Goal: Task Accomplishment & Management: Manage account settings

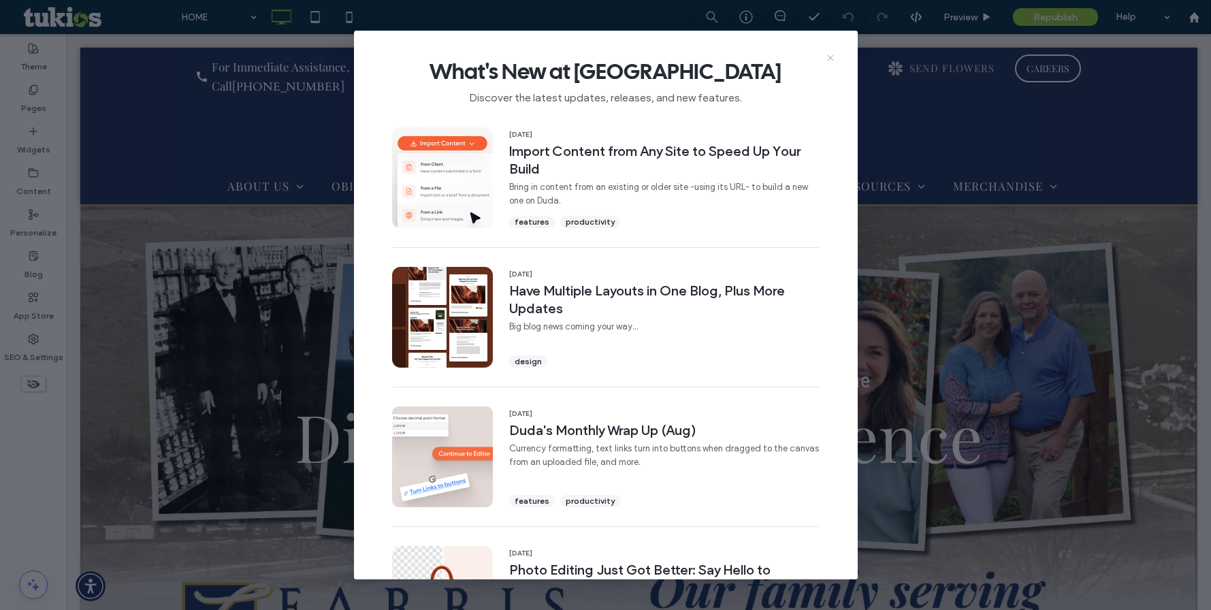
click at [832, 56] on use at bounding box center [830, 57] width 6 height 6
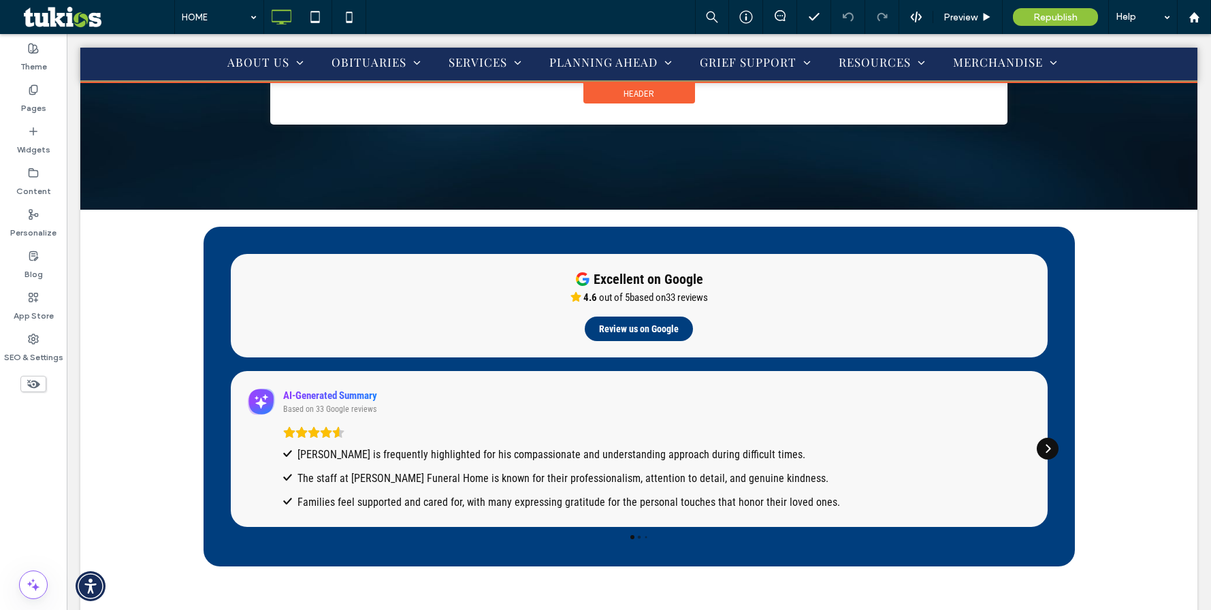
scroll to position [3268, 0]
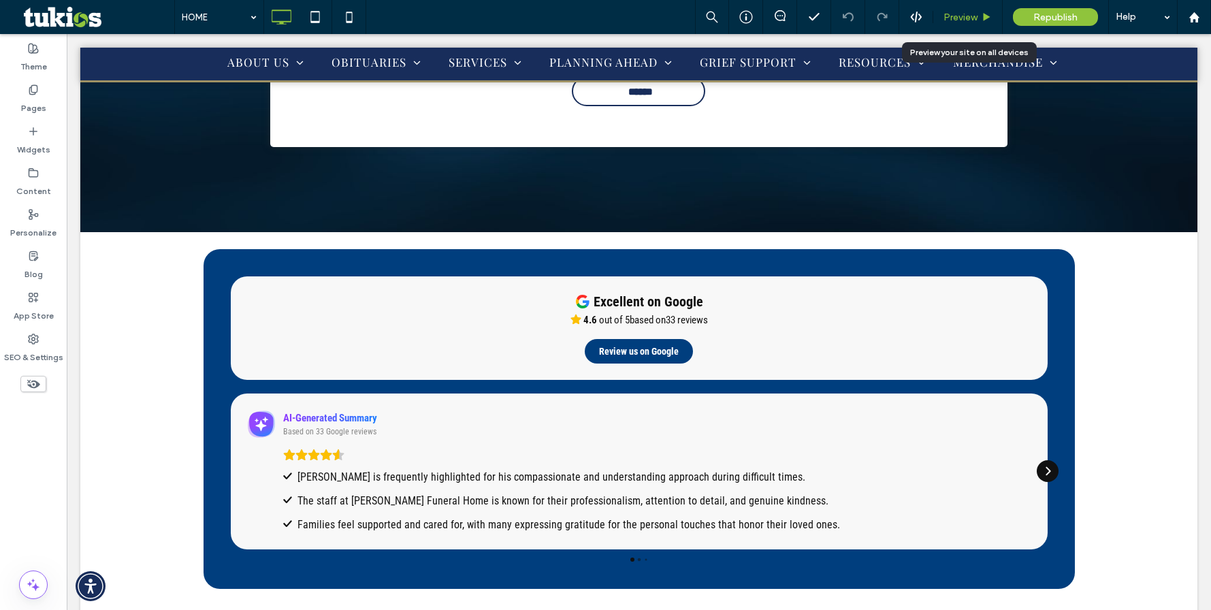
click at [972, 18] on span "Preview" at bounding box center [961, 18] width 34 height 12
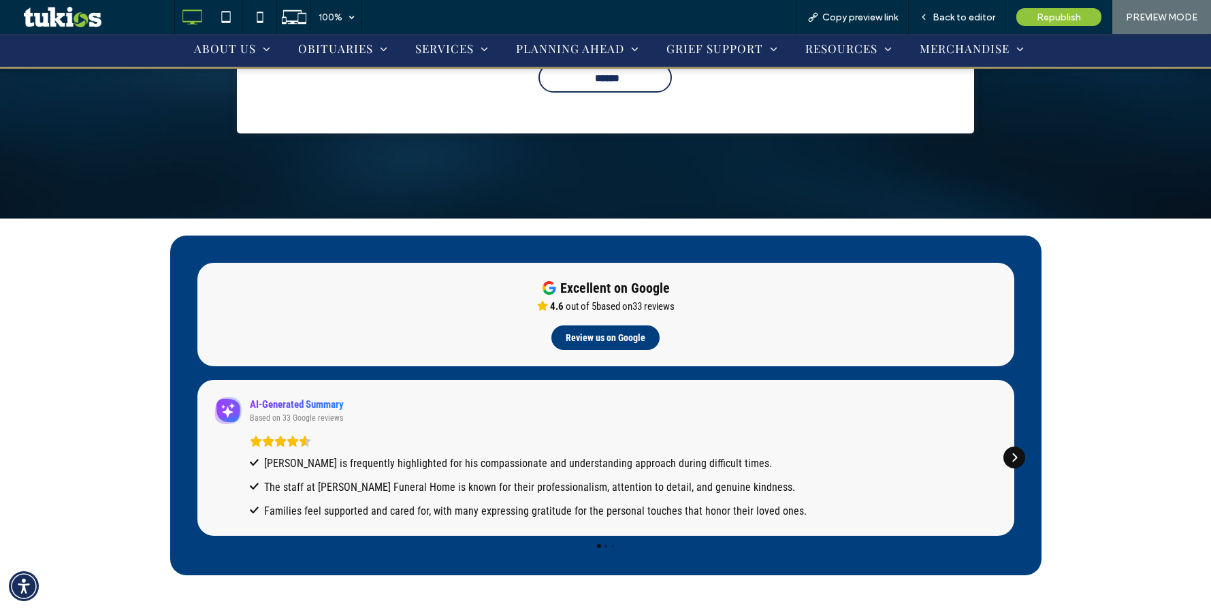
click at [1012, 452] on icon "Next" at bounding box center [1014, 457] width 11 height 11
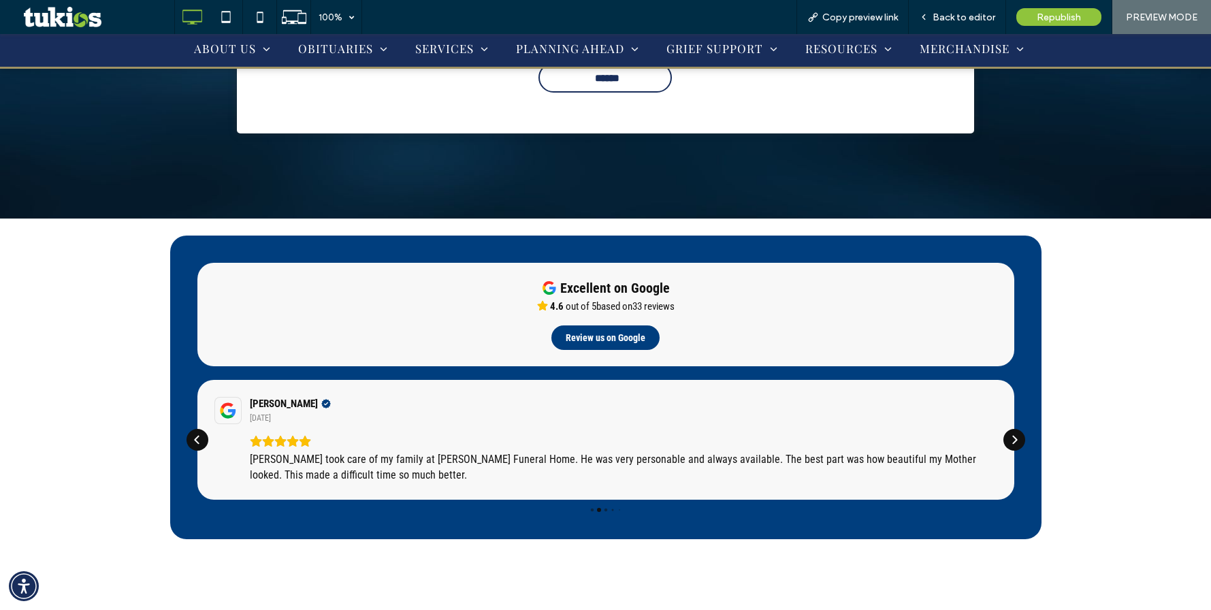
click at [1012, 375] on div at bounding box center [605, 388] width 871 height 304
click at [1010, 376] on div at bounding box center [605, 388] width 871 height 304
click at [1009, 434] on icon "Next" at bounding box center [1014, 439] width 11 height 11
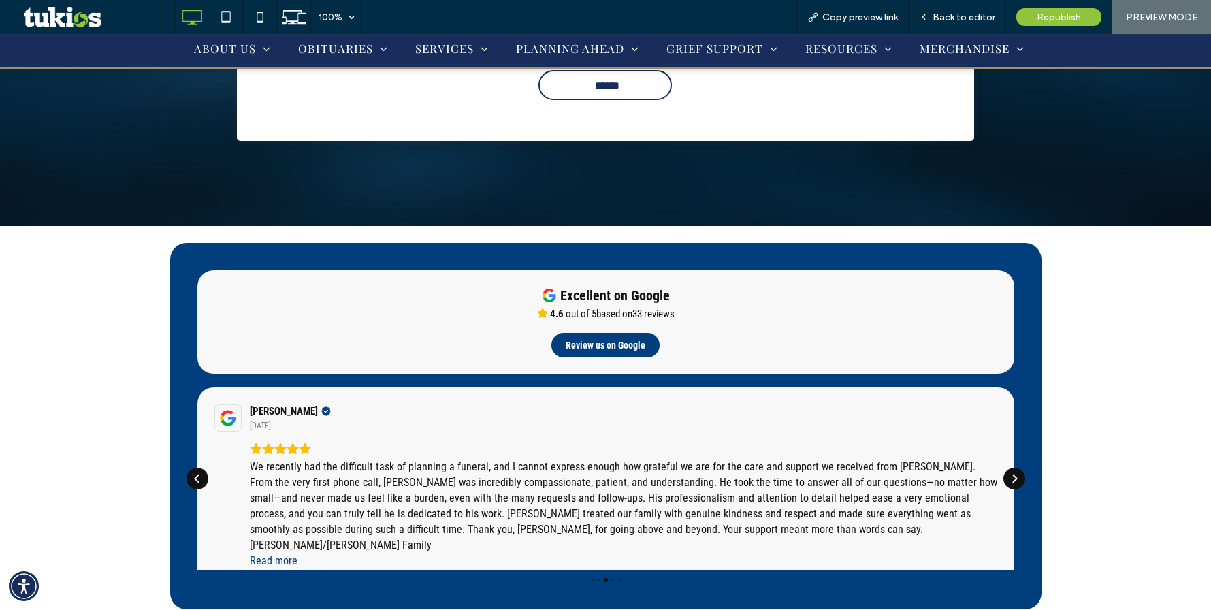
scroll to position [3254, 0]
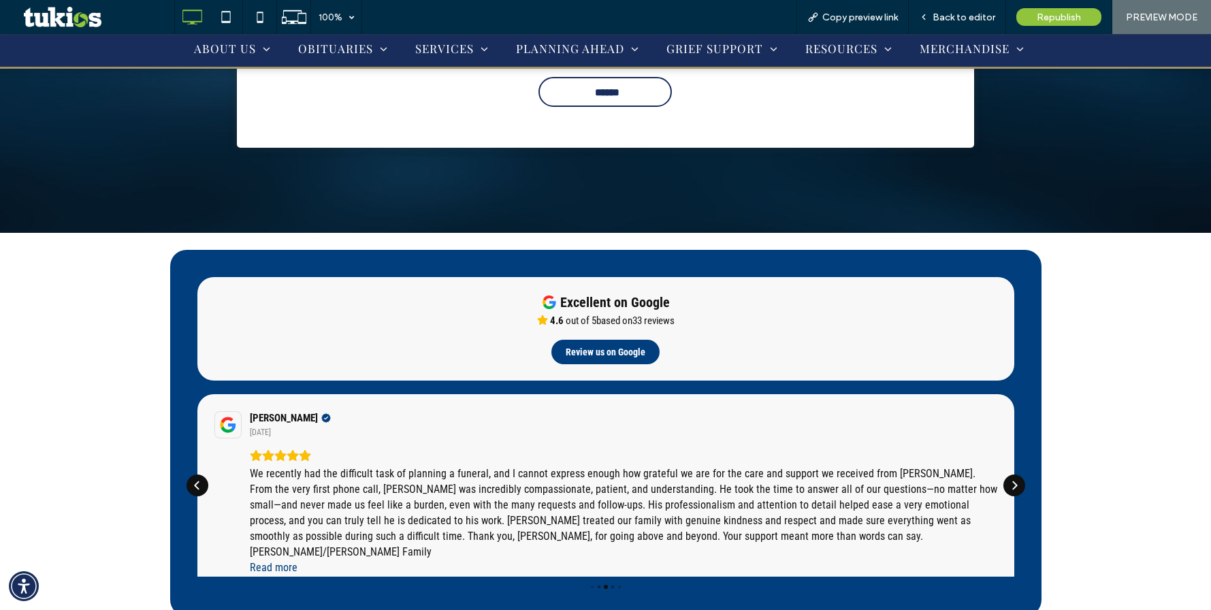
click at [1019, 402] on div "Excellent on Google 4.6 out of 5 based on 33 reviews Review us on Google Susan …" at bounding box center [605, 433] width 871 height 366
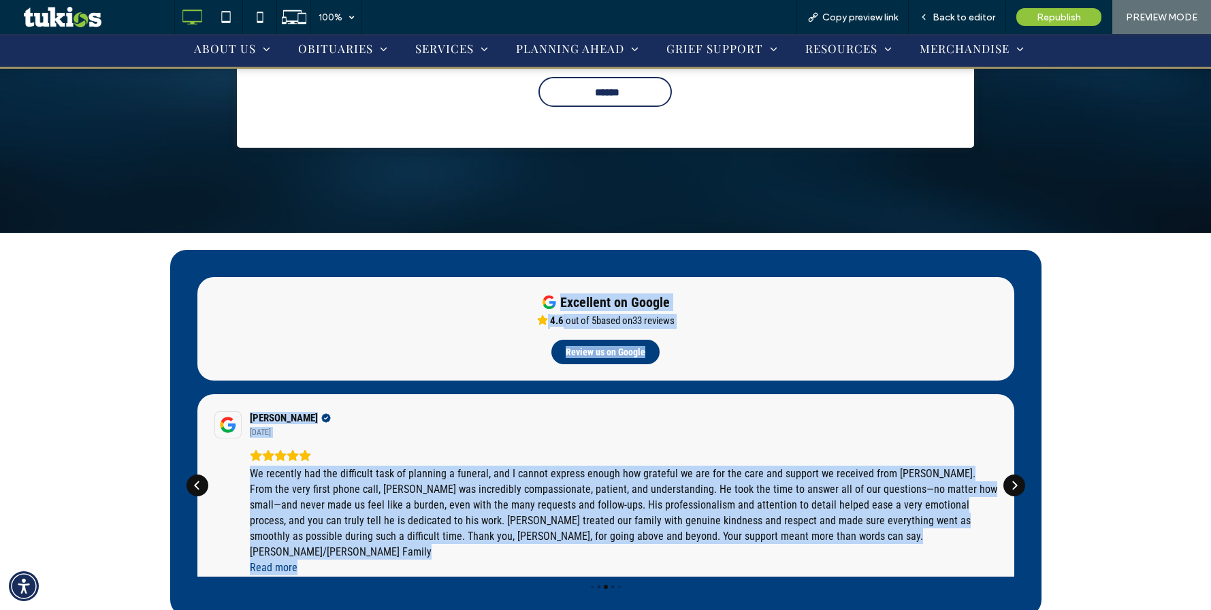
click at [1014, 480] on icon "Next" at bounding box center [1014, 485] width 11 height 11
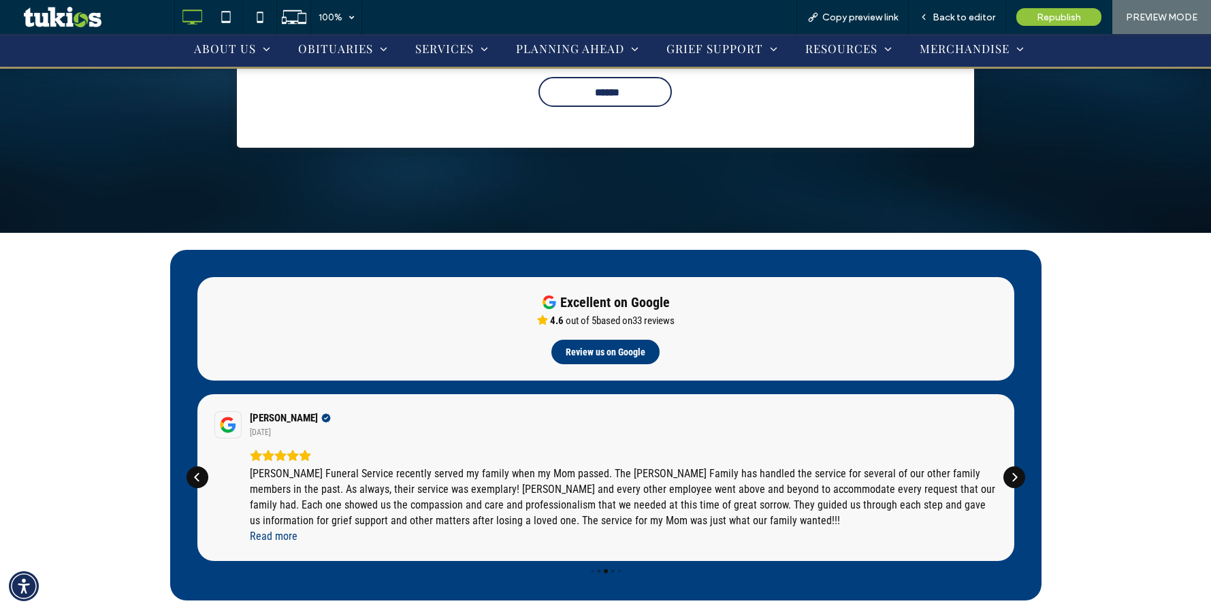
click at [1135, 392] on div "Excellent on Google 4.6 out of 5 based on 33 reviews Review us on Google Jennif…" at bounding box center [605, 425] width 1211 height 385
click at [1004, 466] on div "Next" at bounding box center [1015, 477] width 22 height 22
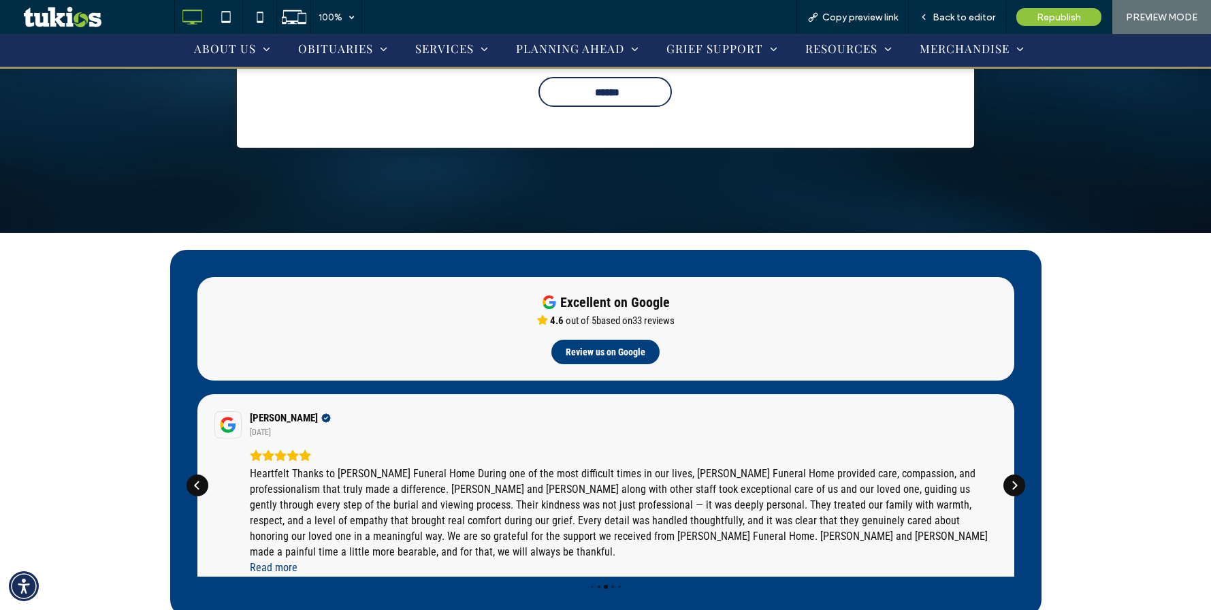
click at [1009, 480] on icon "Next" at bounding box center [1014, 485] width 11 height 11
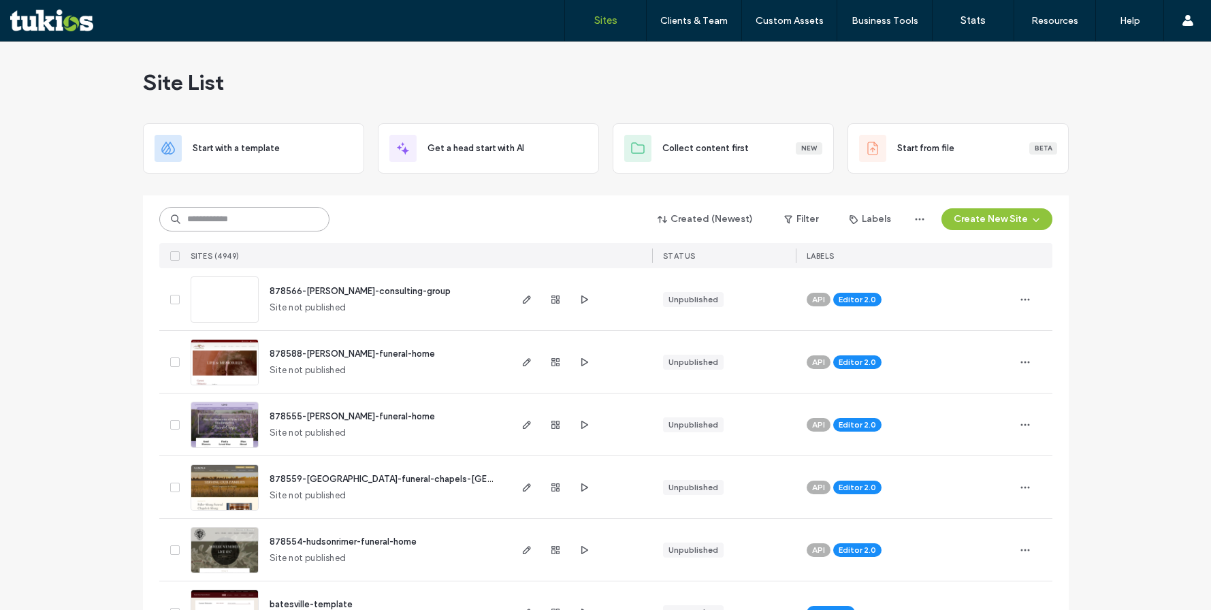
click at [221, 220] on input at bounding box center [244, 219] width 170 height 25
drag, startPoint x: 90, startPoint y: 202, endPoint x: 159, endPoint y: 203, distance: 68.8
click at [249, 225] on input at bounding box center [244, 219] width 170 height 25
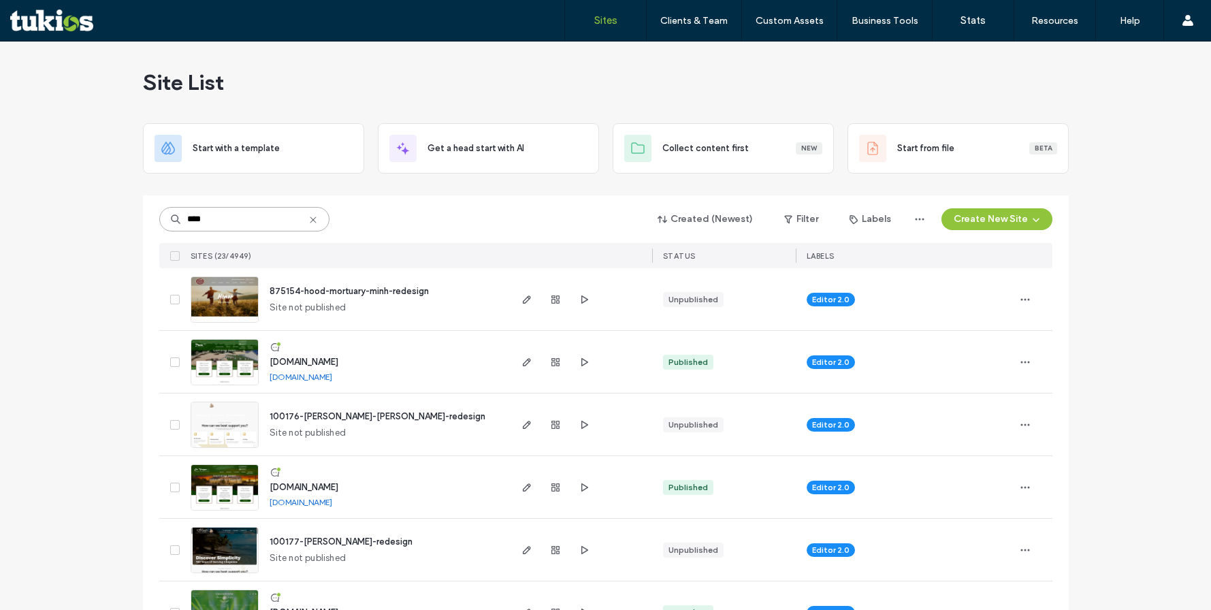
type input "****"
click at [328, 487] on span "www.devargastaos.com" at bounding box center [304, 487] width 69 height 10
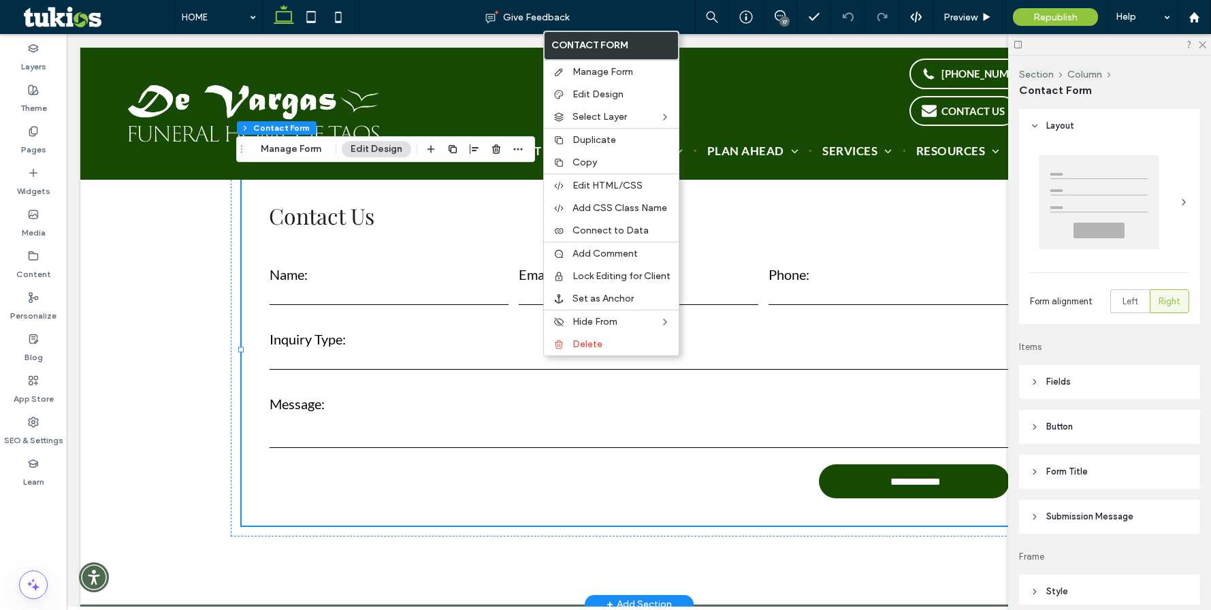
click at [189, 313] on div "**********" at bounding box center [638, 350] width 1117 height 510
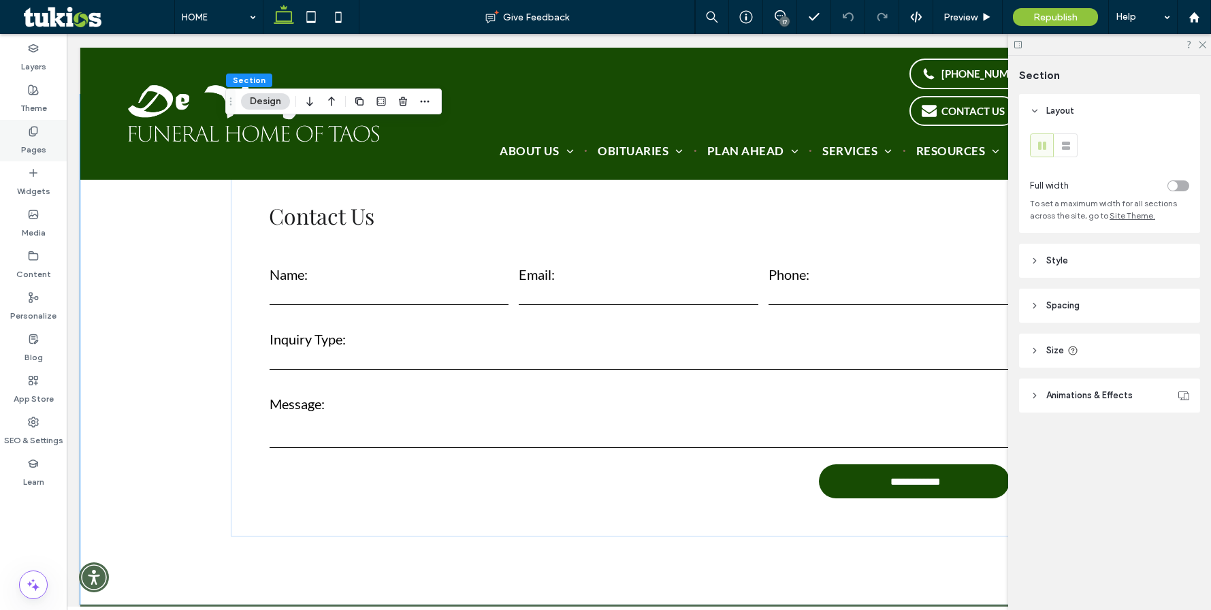
click at [40, 146] on label "Pages" at bounding box center [33, 146] width 25 height 19
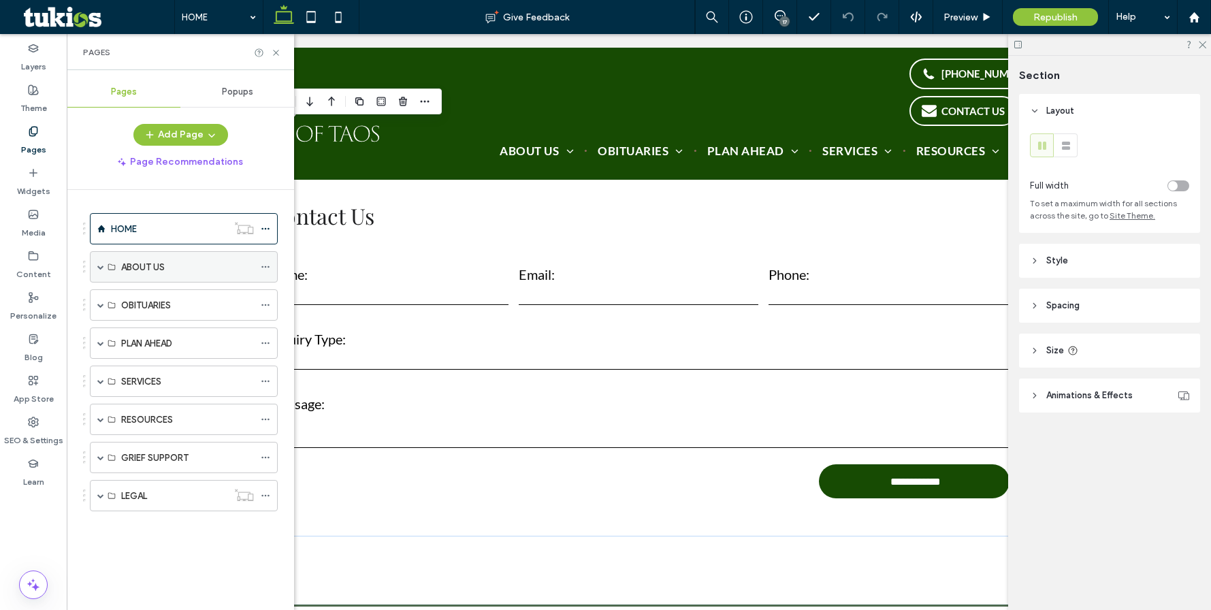
click at [101, 264] on span at bounding box center [100, 266] width 7 height 7
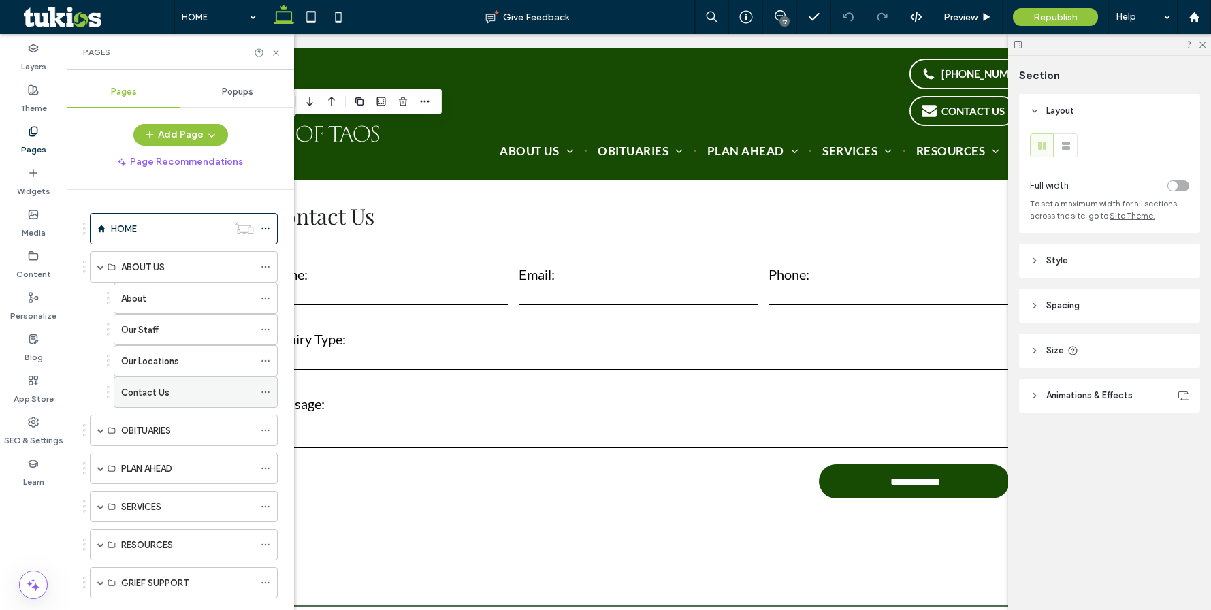
click at [161, 384] on div "Contact Us" at bounding box center [187, 392] width 133 height 30
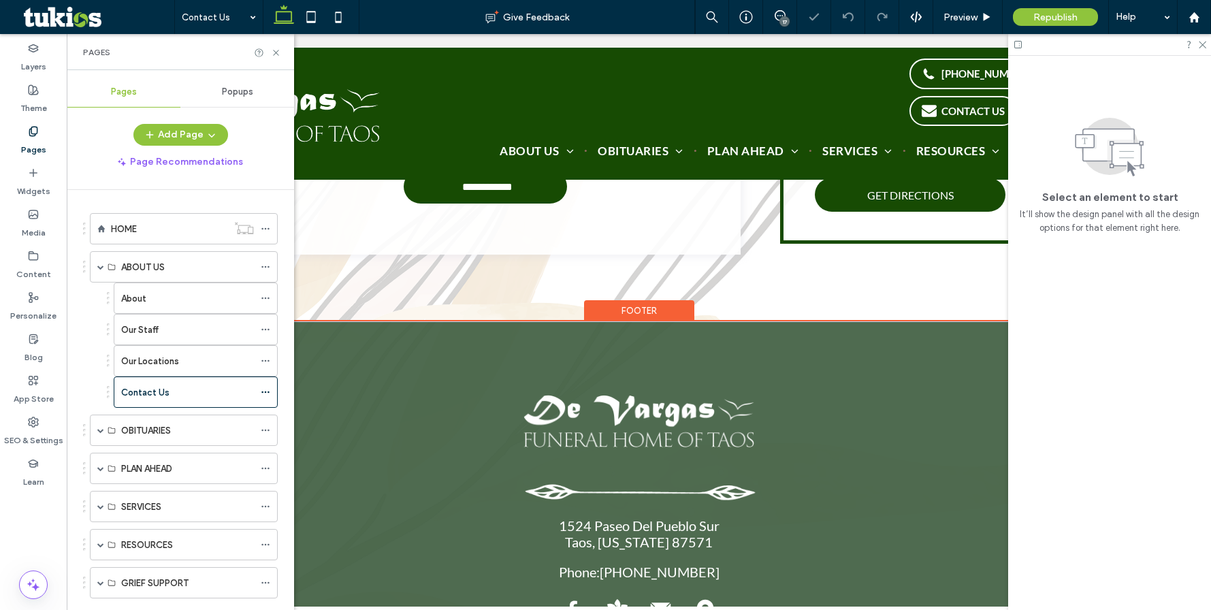
scroll to position [340, 0]
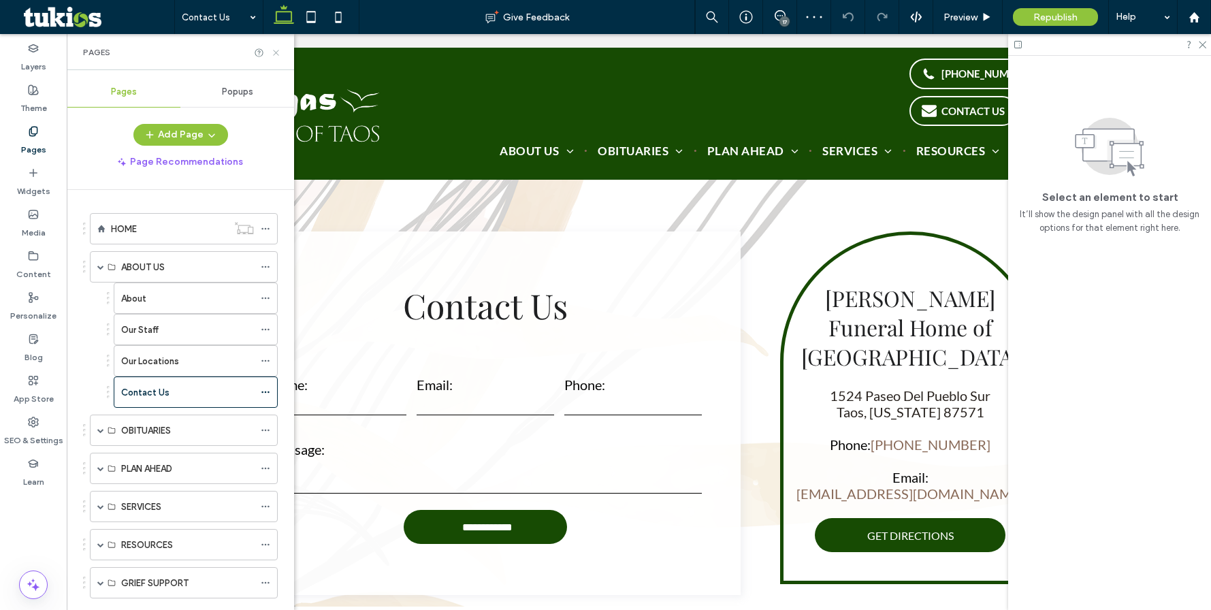
drag, startPoint x: 275, startPoint y: 53, endPoint x: 208, endPoint y: 18, distance: 75.2
click at [275, 53] on use at bounding box center [275, 52] width 5 height 5
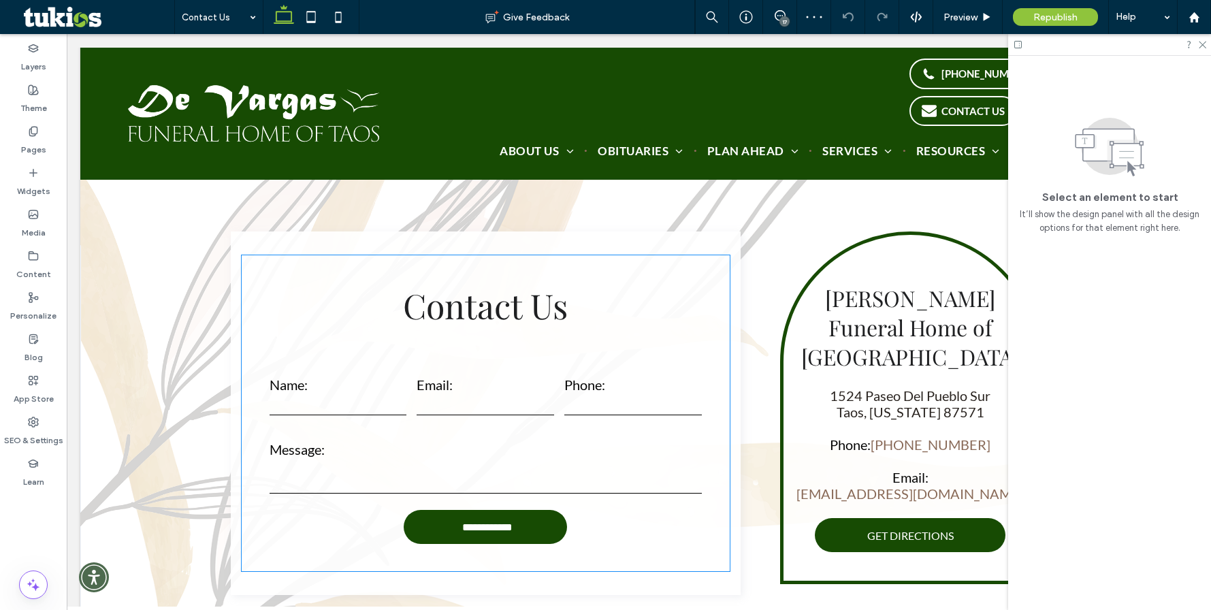
click at [395, 444] on label "Message:" at bounding box center [486, 449] width 433 height 16
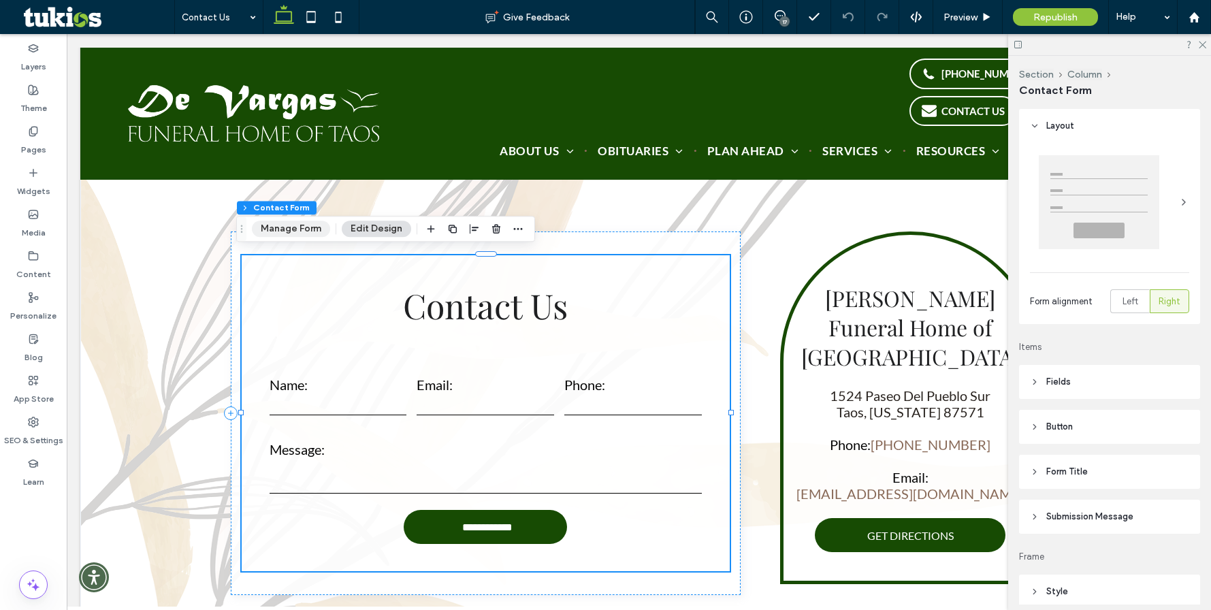
click at [284, 231] on button "Manage Form" at bounding box center [291, 229] width 78 height 16
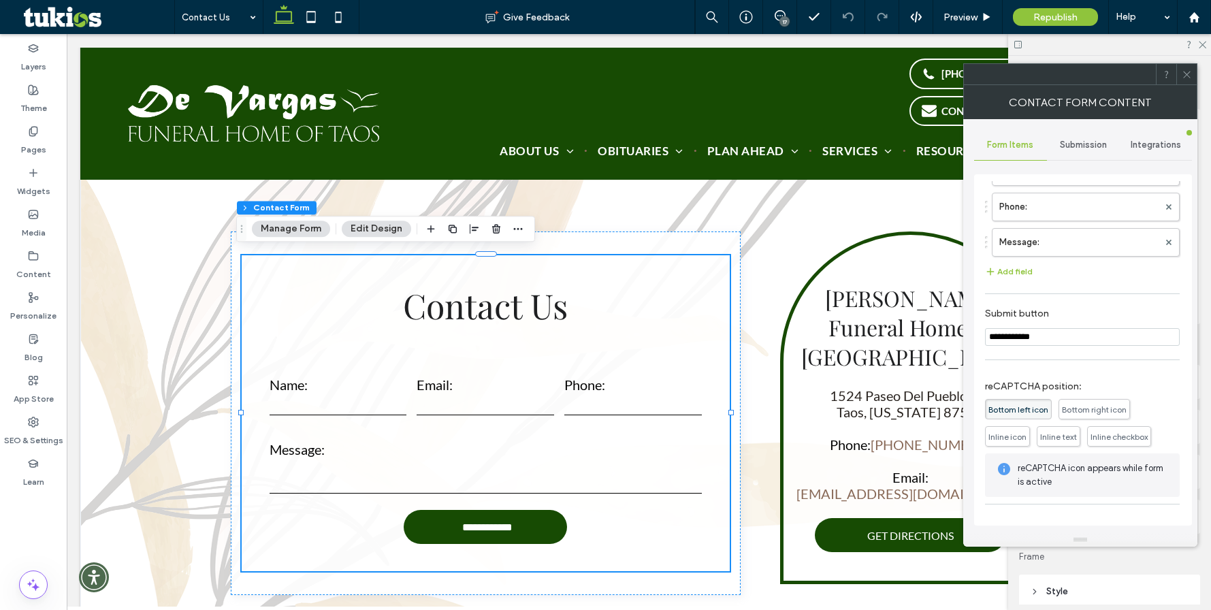
scroll to position [0, 0]
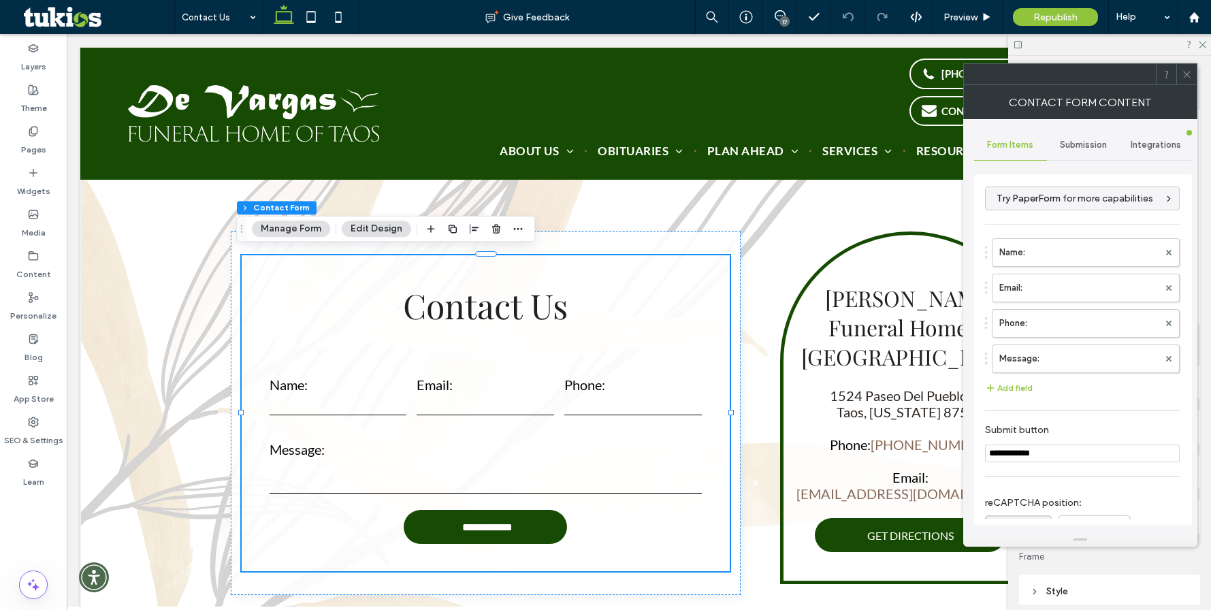
click at [1070, 148] on span "Submission" at bounding box center [1083, 145] width 47 height 11
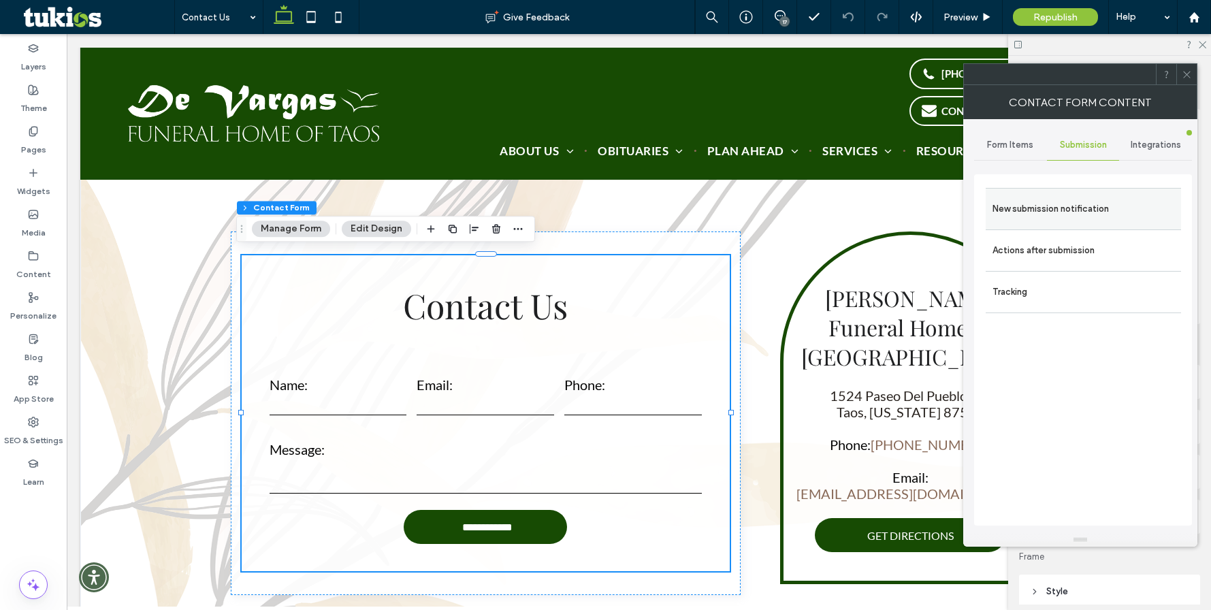
click at [1068, 208] on label "New submission notification" at bounding box center [1084, 208] width 182 height 27
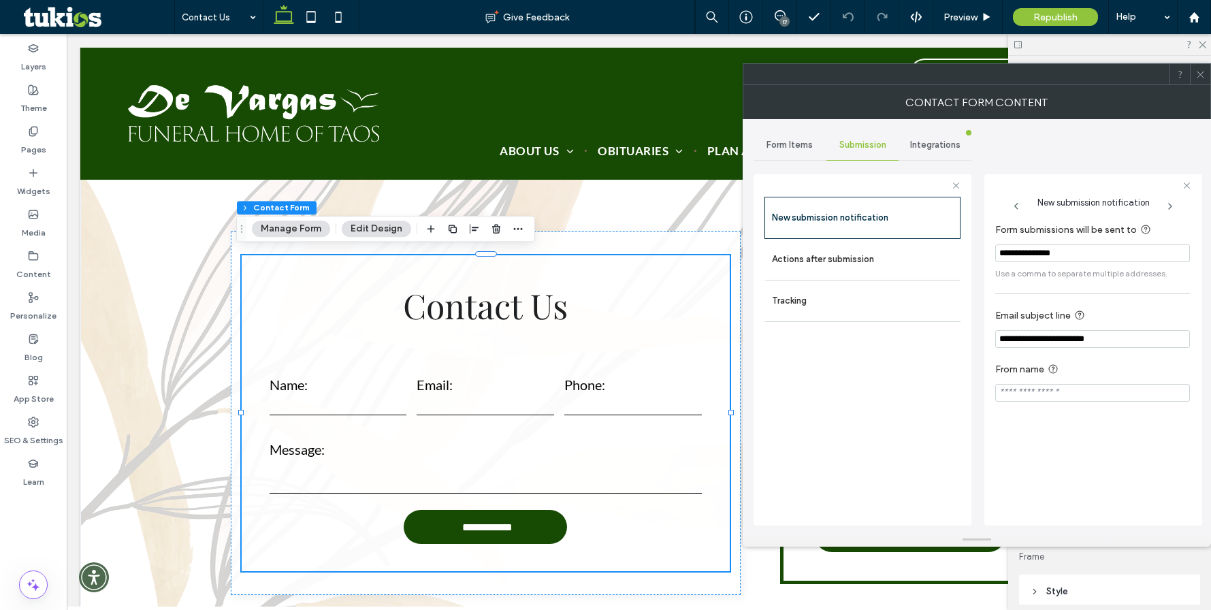
click at [1205, 82] on span at bounding box center [1201, 74] width 10 height 20
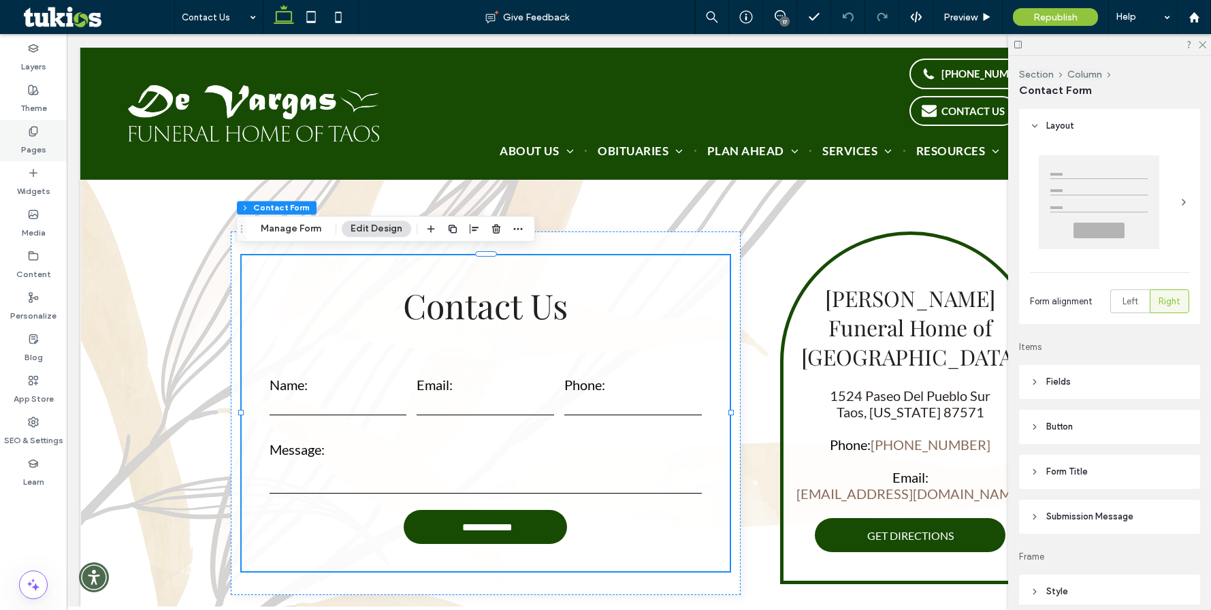
click at [45, 135] on div "Pages" at bounding box center [33, 141] width 67 height 42
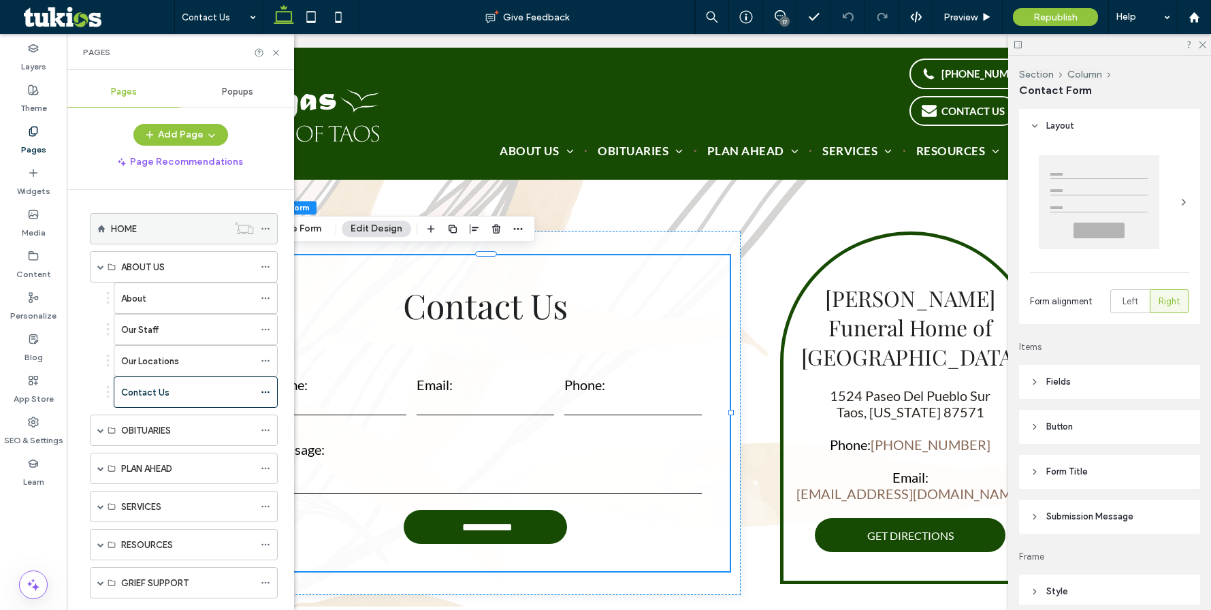
click at [151, 227] on div "HOME" at bounding box center [169, 229] width 116 height 14
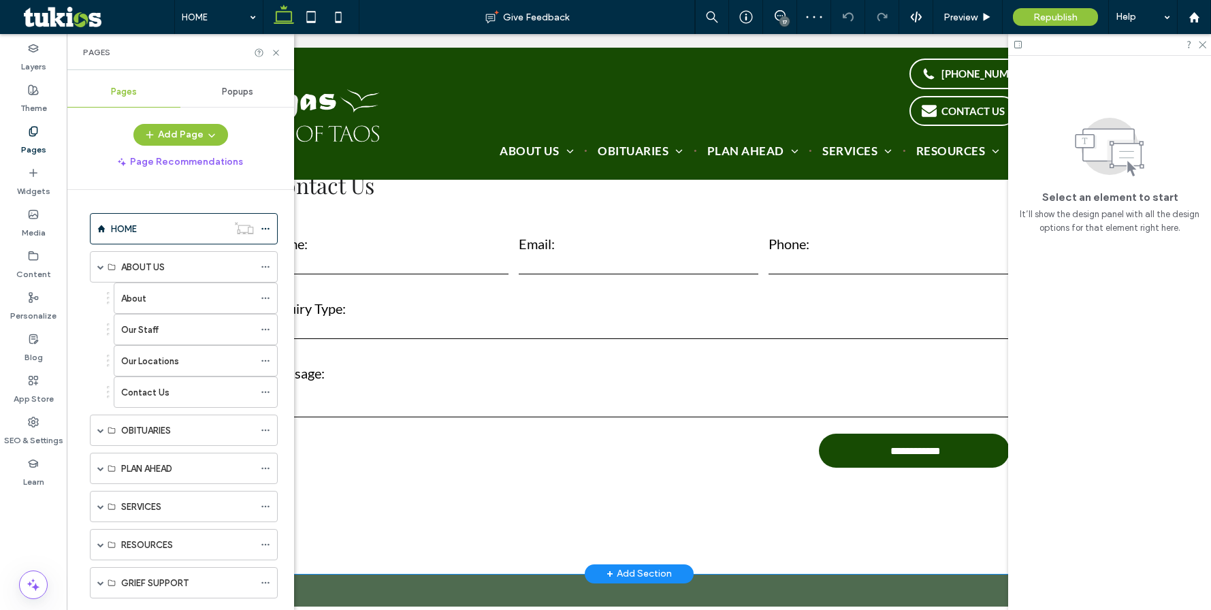
scroll to position [3268, 0]
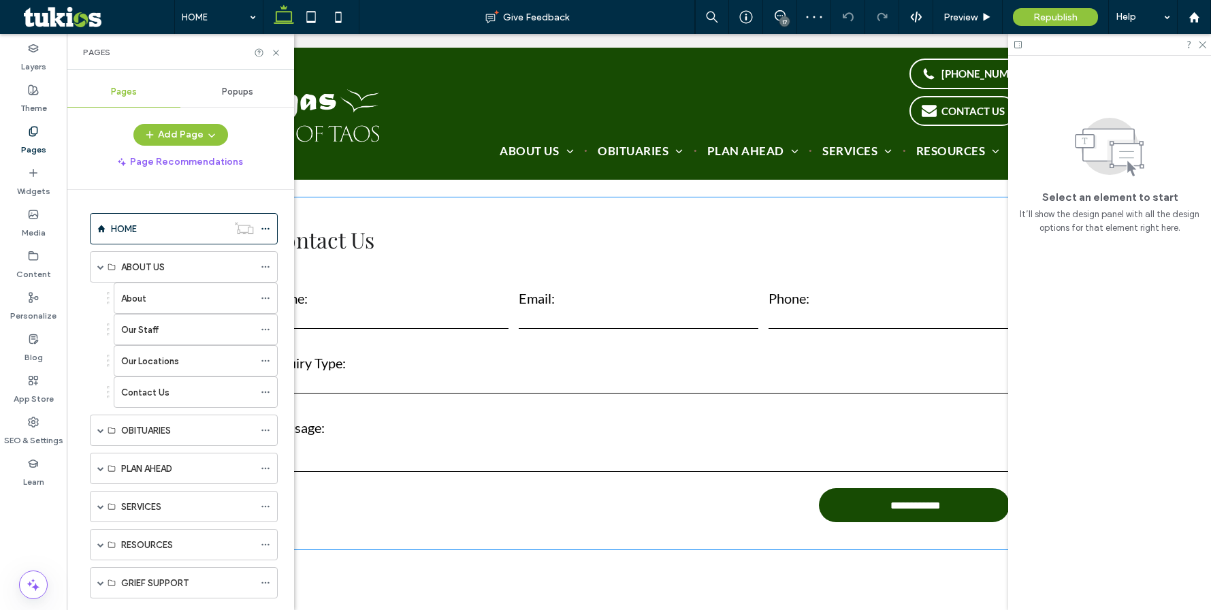
click at [523, 304] on label "Email:" at bounding box center [639, 298] width 240 height 16
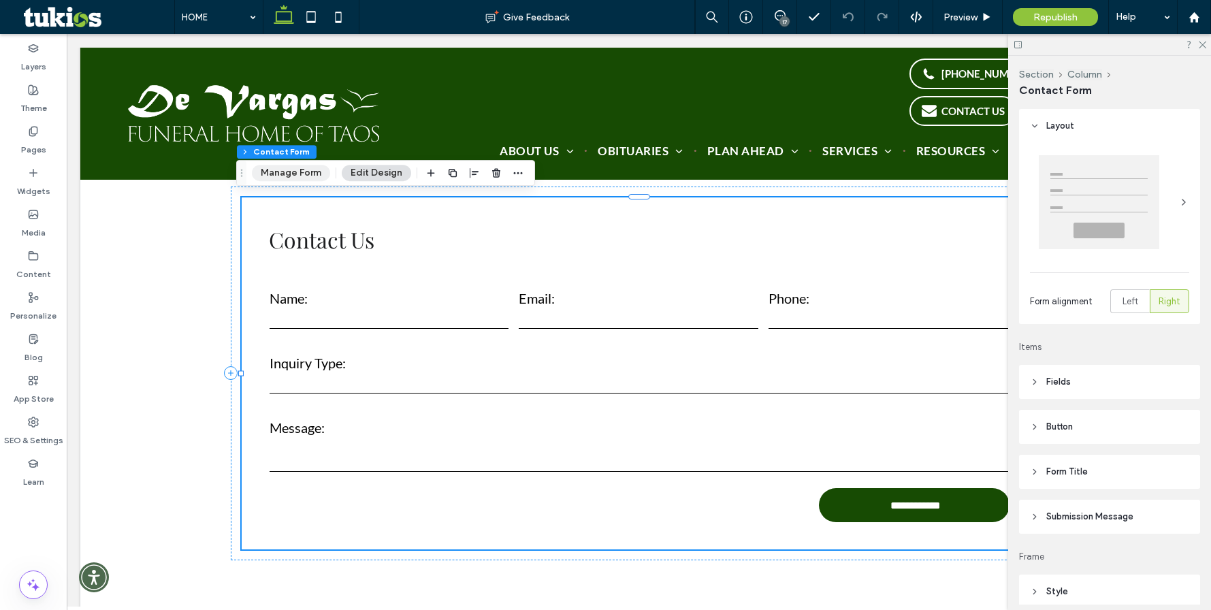
drag, startPoint x: 282, startPoint y: 174, endPoint x: 325, endPoint y: 176, distance: 43.6
click at [282, 174] on button "Manage Form" at bounding box center [291, 173] width 78 height 16
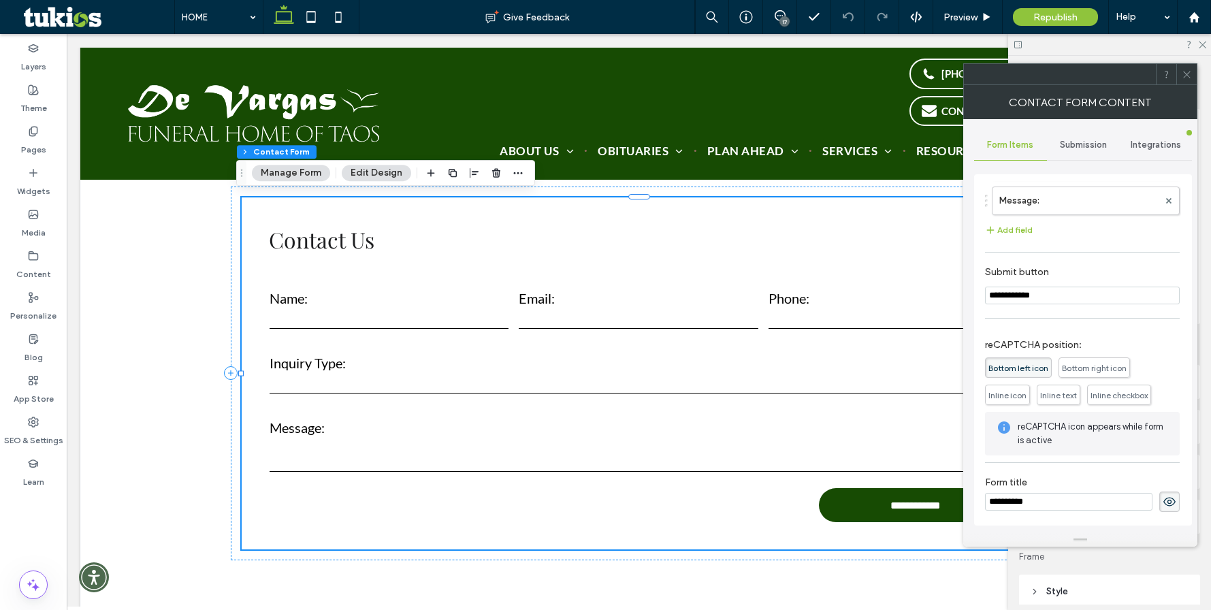
scroll to position [195, 0]
click at [1070, 140] on span "Submission" at bounding box center [1083, 145] width 47 height 11
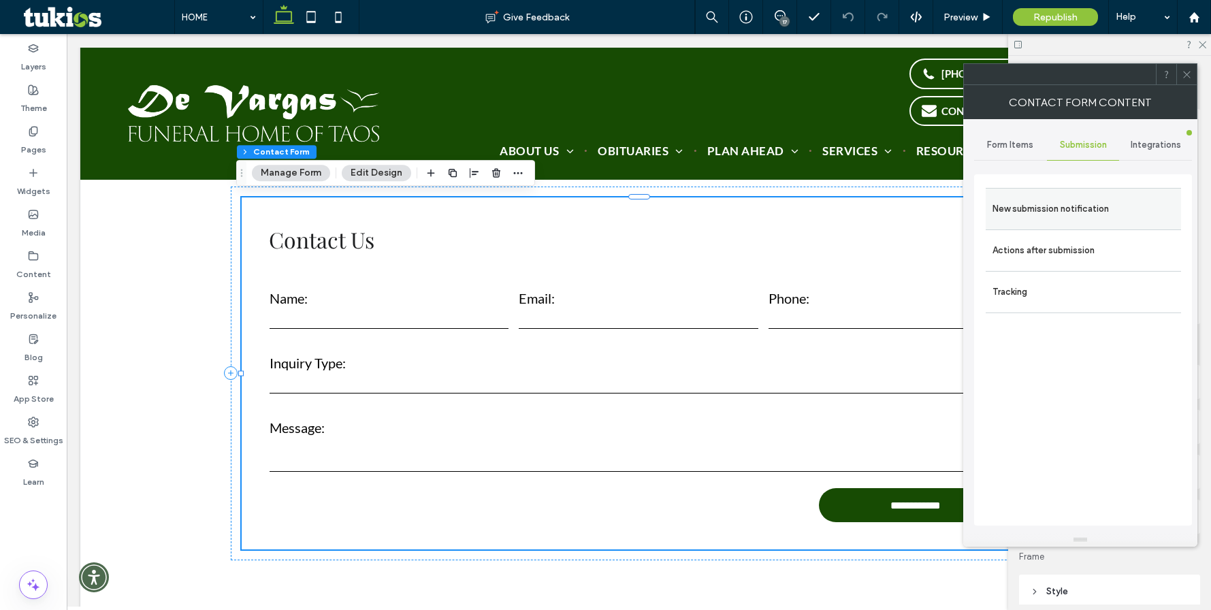
click at [1081, 204] on label "New submission notification" at bounding box center [1084, 208] width 182 height 27
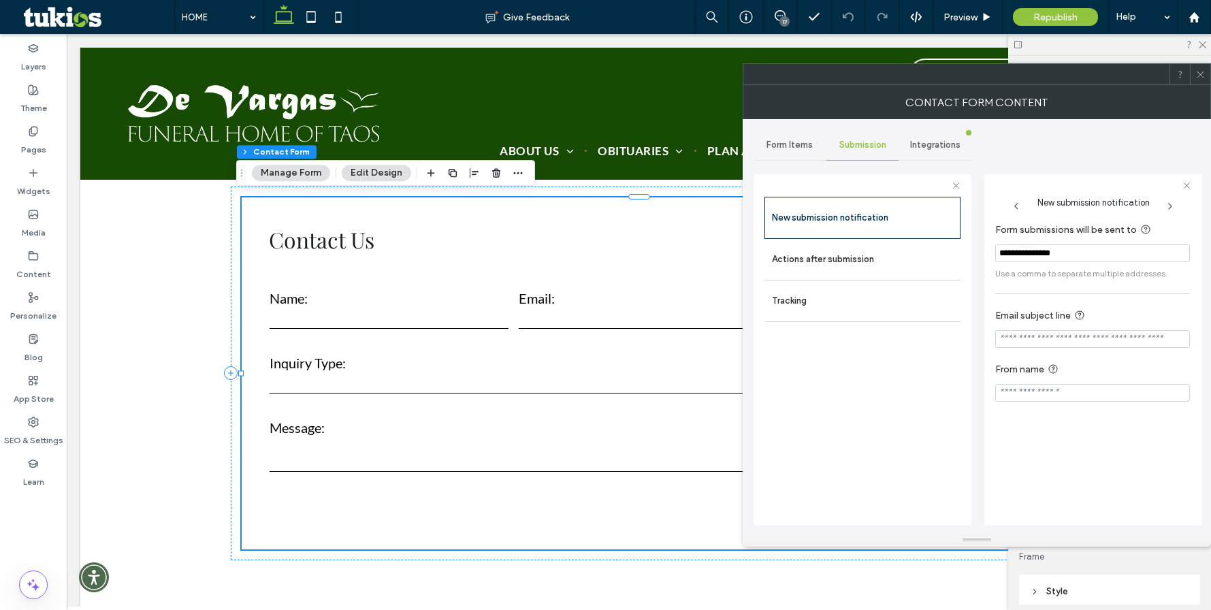
click at [1075, 338] on input "Email subject line" at bounding box center [1092, 339] width 195 height 18
